Goal: Task Accomplishment & Management: Manage account settings

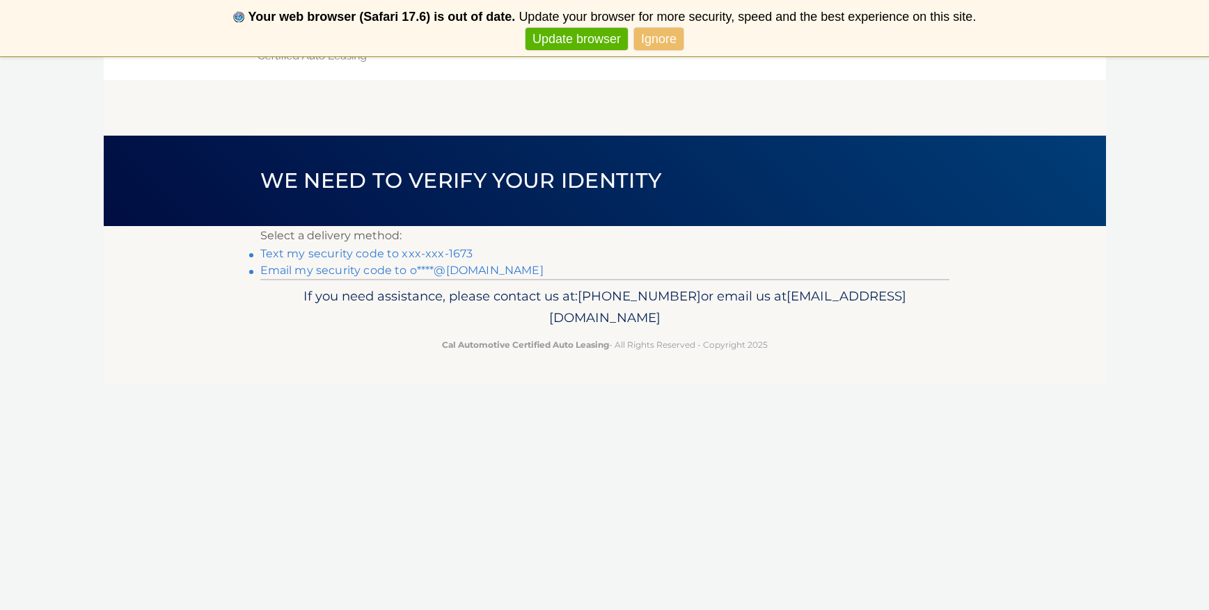
click at [320, 254] on link "Text my security code to xxx-xxx-1673" at bounding box center [366, 253] width 213 height 13
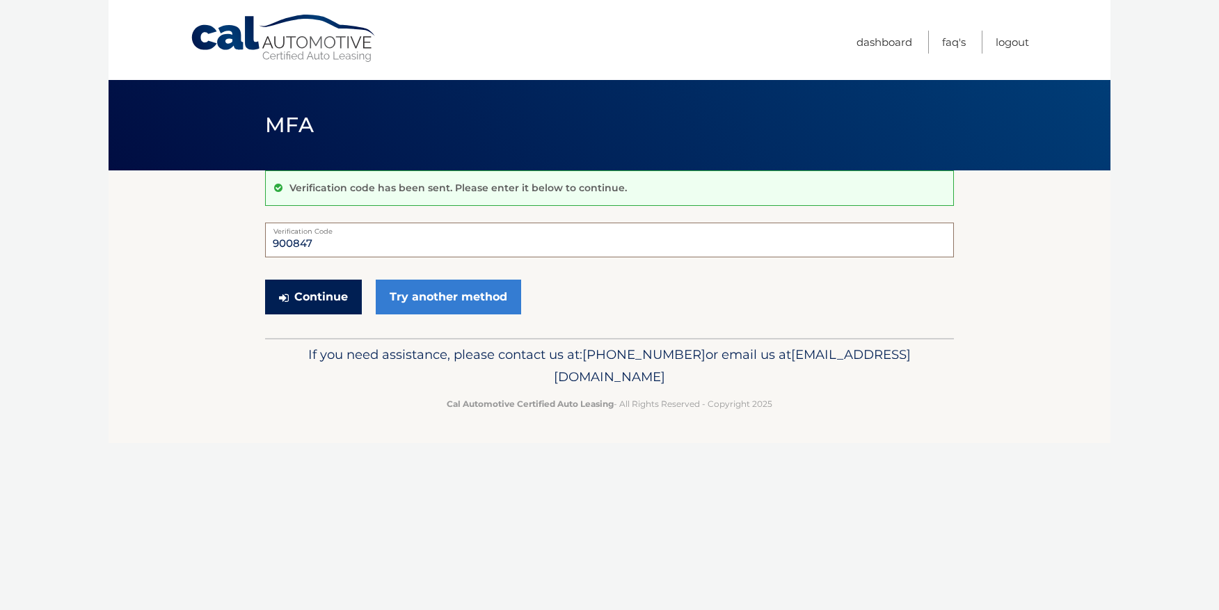
type input "900847"
click at [310, 292] on button "Continue" at bounding box center [313, 297] width 97 height 35
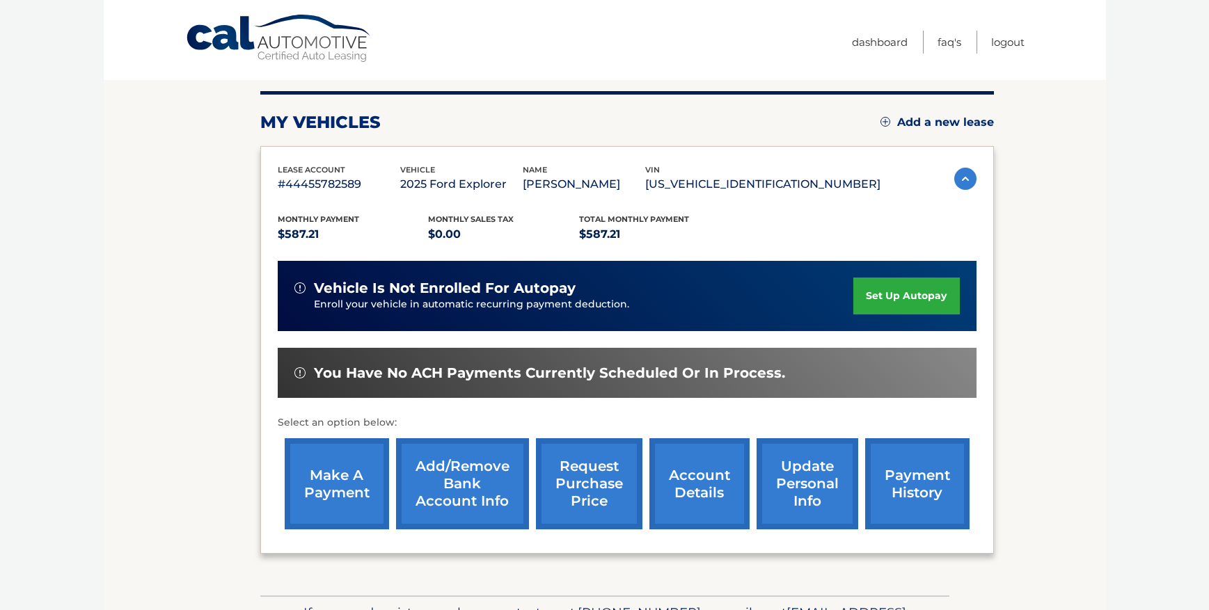
scroll to position [230, 0]
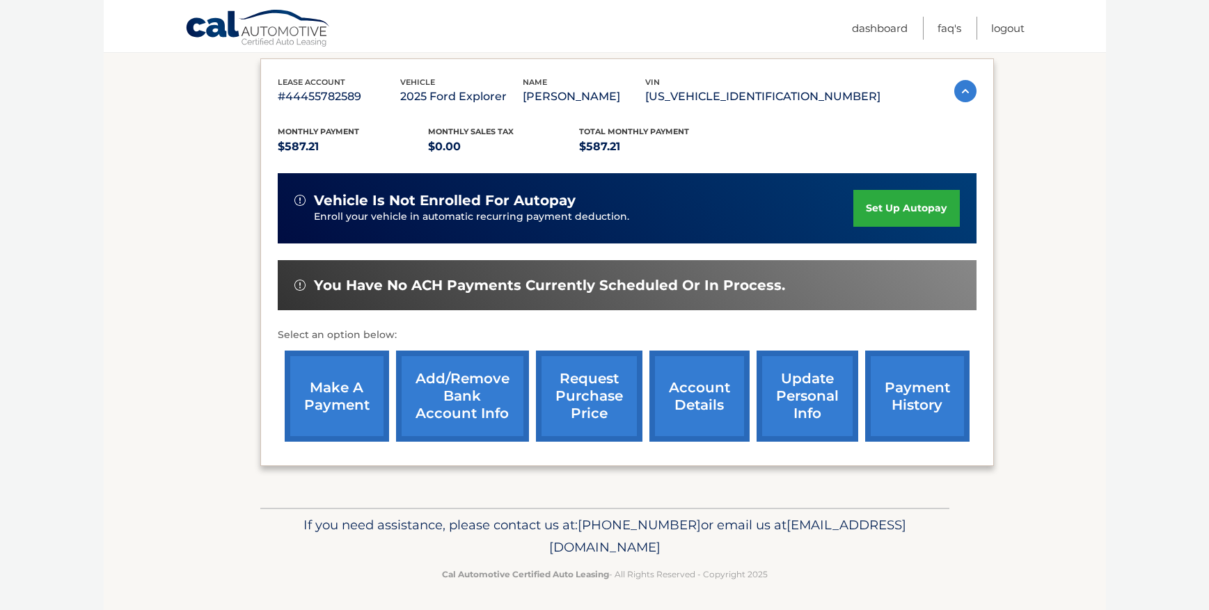
click at [926, 399] on link "payment history" at bounding box center [917, 396] width 104 height 91
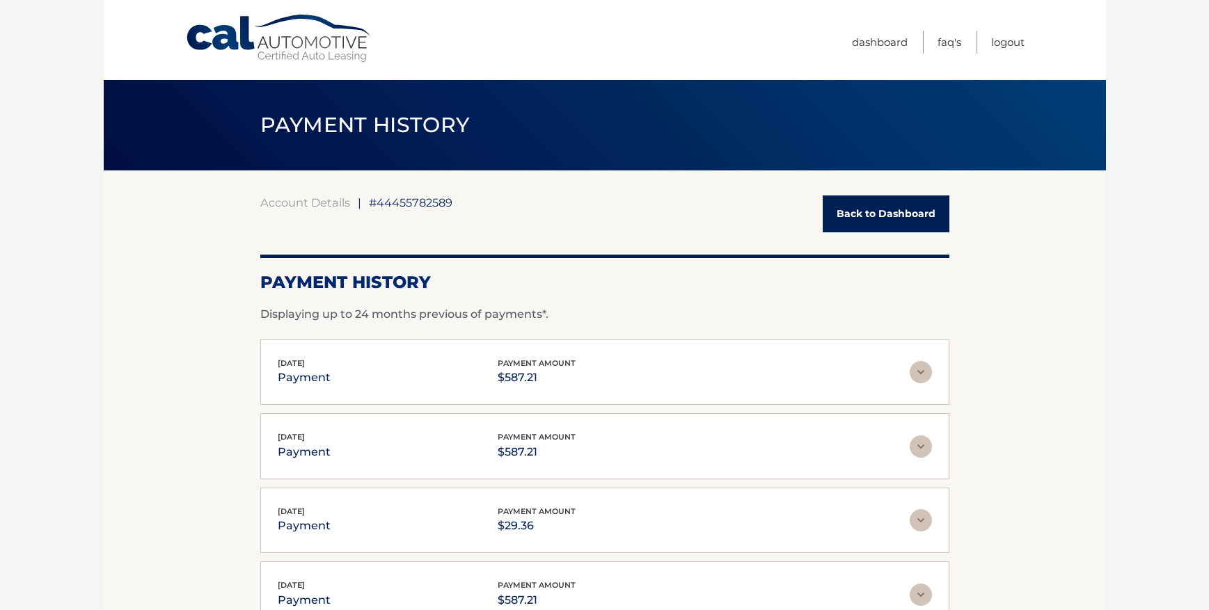
click at [868, 214] on link "Back to Dashboard" at bounding box center [885, 214] width 127 height 37
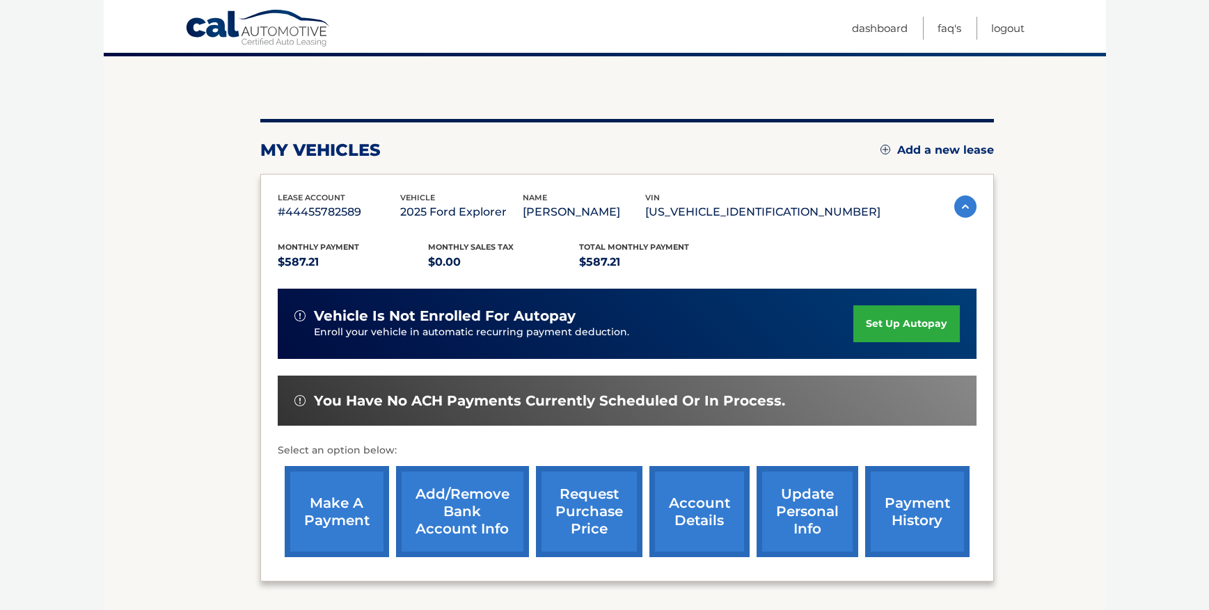
scroll to position [230, 0]
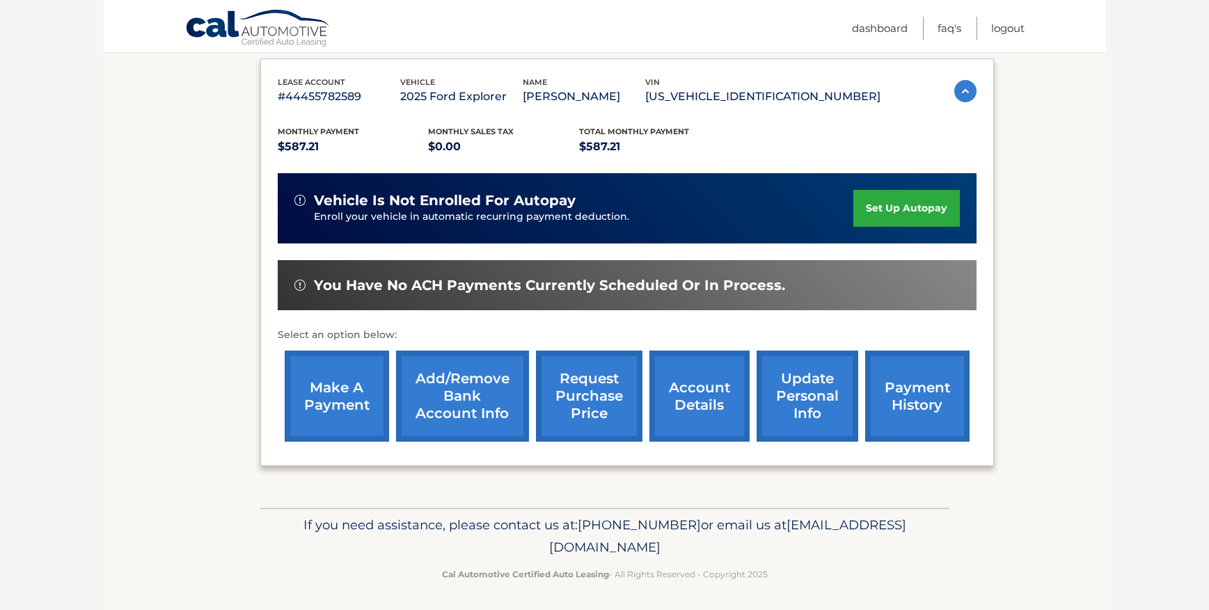
click at [346, 410] on link "make a payment" at bounding box center [337, 396] width 104 height 91
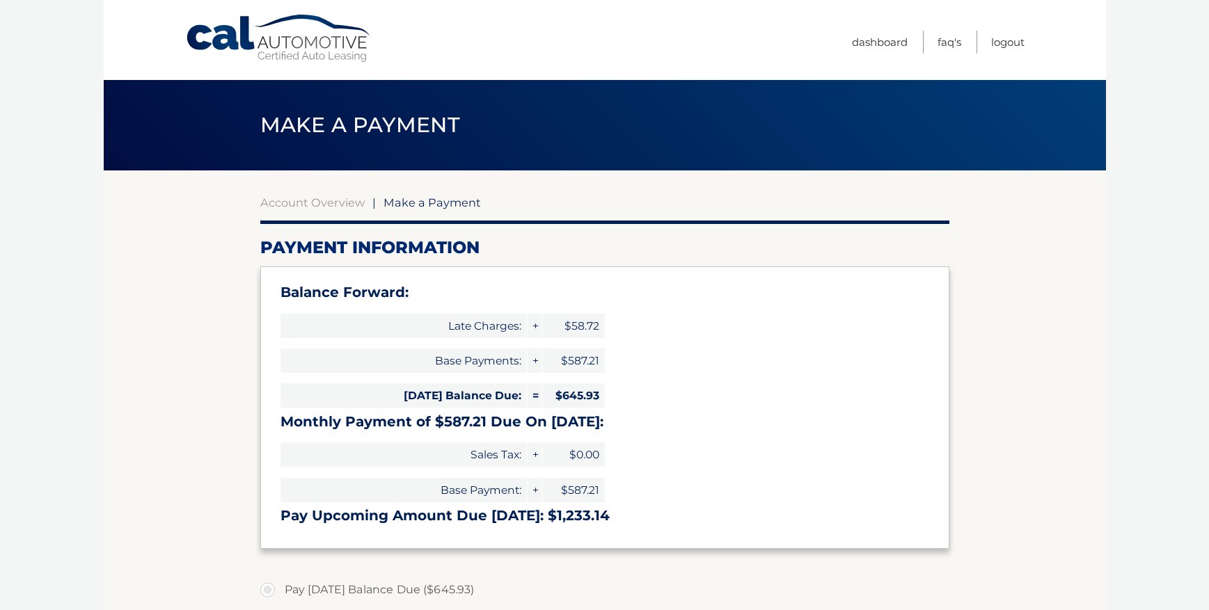
select select "NjMyZGNkYWItZjE3OC00YTg3LTlkYmMtN2Y4NDY1NWMyZDJk"
click at [1012, 47] on link "Logout" at bounding box center [1007, 42] width 33 height 23
